Goal: Information Seeking & Learning: Learn about a topic

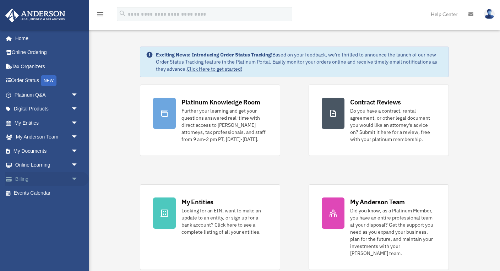
click at [25, 176] on link "Billing arrow_drop_down" at bounding box center [47, 179] width 84 height 14
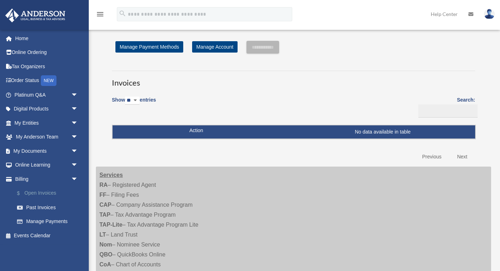
click at [44, 190] on link "$ Open Invoices" at bounding box center [49, 193] width 79 height 15
click at [41, 204] on link "Past Invoices" at bounding box center [49, 207] width 79 height 14
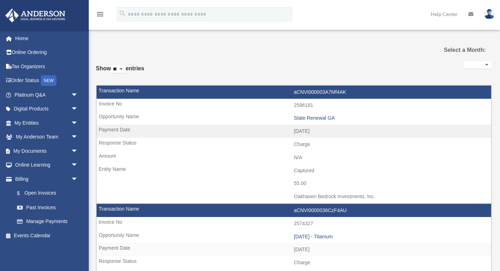
select select
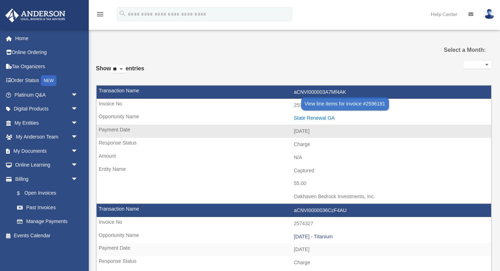
click at [309, 116] on div "State Renewal GA" at bounding box center [391, 118] width 194 height 6
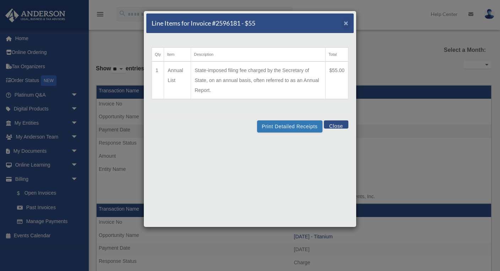
click at [347, 23] on span "×" at bounding box center [346, 23] width 5 height 8
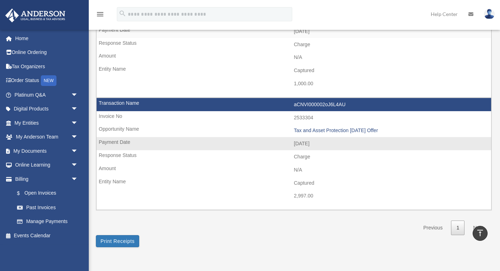
scroll to position [671, 0]
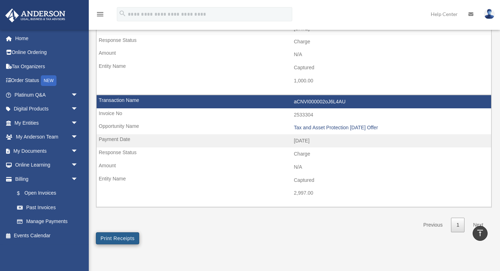
click at [122, 232] on button "Print Receipts" at bounding box center [117, 238] width 43 height 12
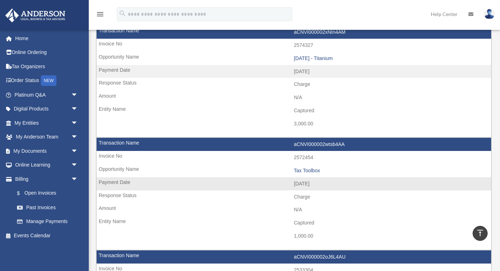
scroll to position [523, 0]
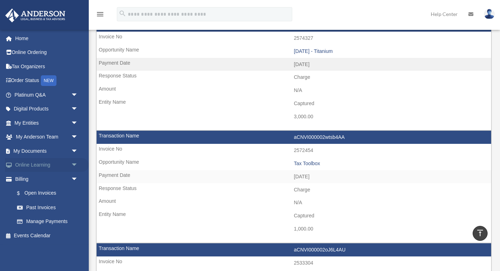
click at [36, 163] on link "Online Learning arrow_drop_down" at bounding box center [47, 165] width 84 height 14
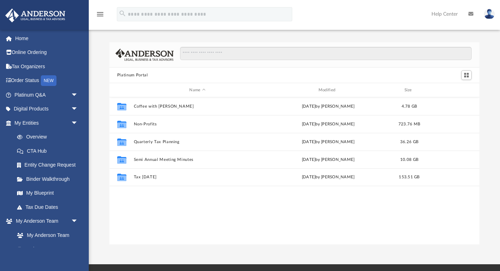
scroll to position [0, 0]
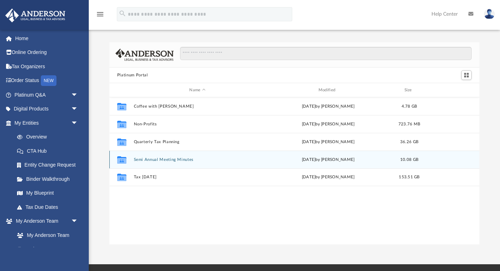
click at [160, 160] on button "Semi Annual Meeting Minutes" at bounding box center [198, 159] width 128 height 5
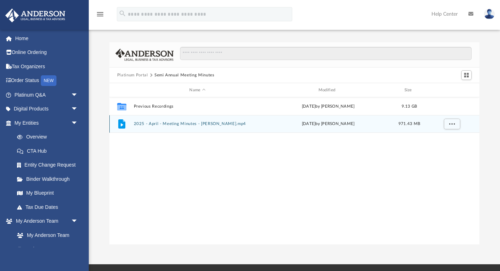
click at [177, 123] on button "2025 - April - Meeting Minutes - [PERSON_NAME].mp4" at bounding box center [198, 124] width 128 height 5
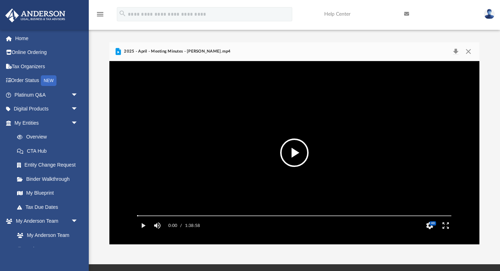
click at [301, 147] on button "File preview" at bounding box center [294, 153] width 28 height 28
click at [144, 231] on button "Pause" at bounding box center [143, 226] width 16 height 14
click at [376, 21] on link "Help Center" at bounding box center [359, 14] width 80 height 28
